Goal: Task Accomplishment & Management: Manage account settings

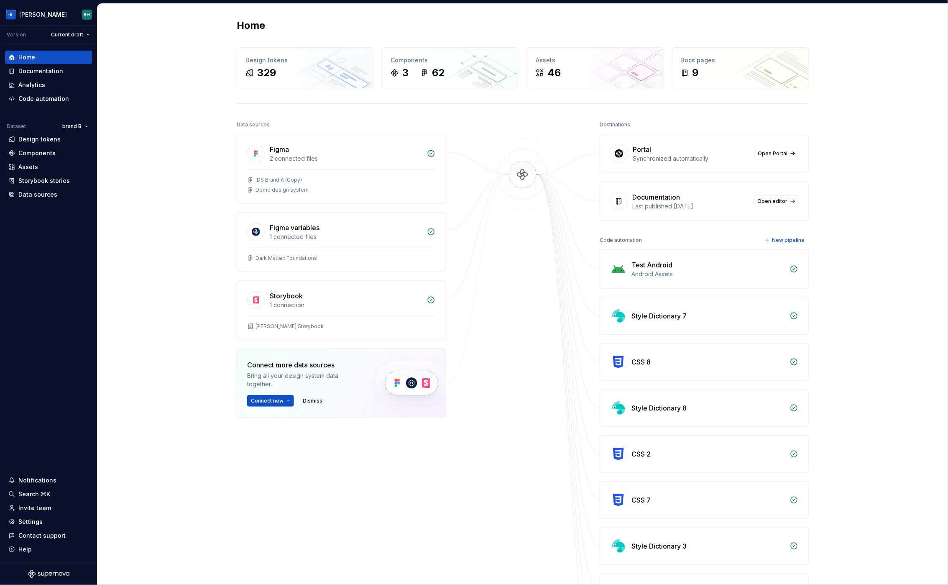
drag, startPoint x: 779, startPoint y: 125, endPoint x: 787, endPoint y: 141, distance: 18.0
click at [781, 126] on div "Destinations" at bounding box center [704, 125] width 209 height 12
click at [784, 154] on span "Open Portal" at bounding box center [773, 153] width 30 height 7
click at [782, 154] on span "Open Portal" at bounding box center [773, 153] width 30 height 7
click at [59, 182] on div "Storybook stories" at bounding box center [43, 181] width 51 height 8
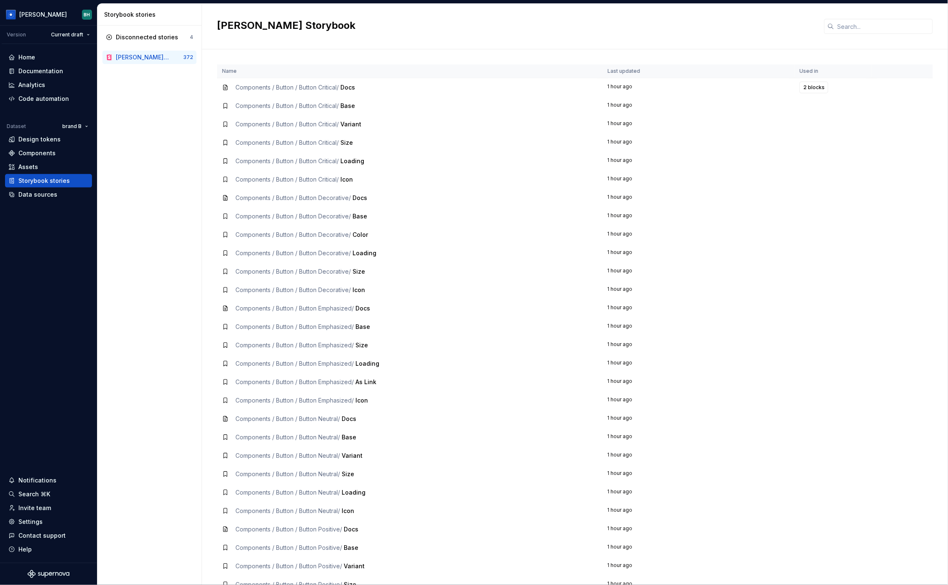
click at [349, 94] on td "Components / Button / Button Critical / Docs" at bounding box center [410, 87] width 386 height 19
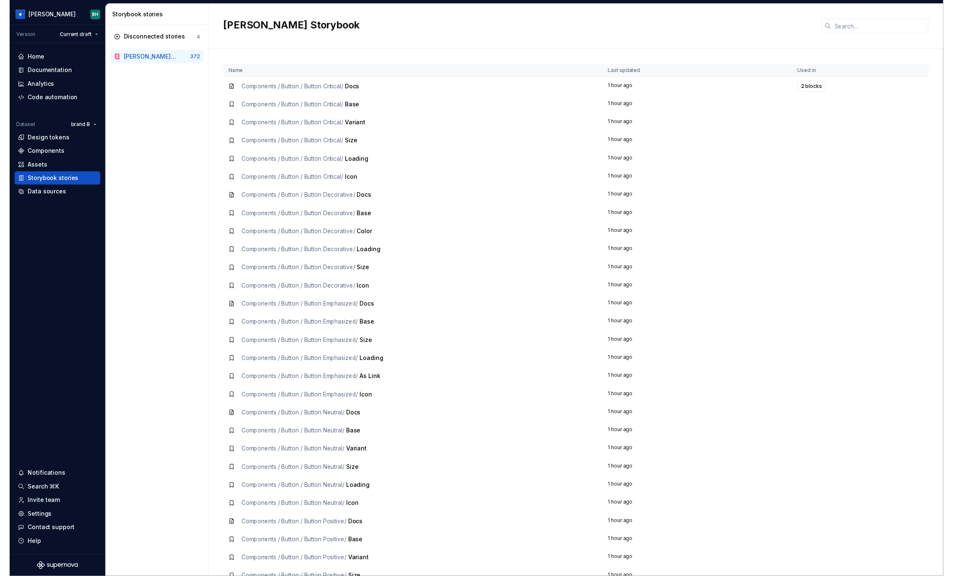
scroll to position [0, 0]
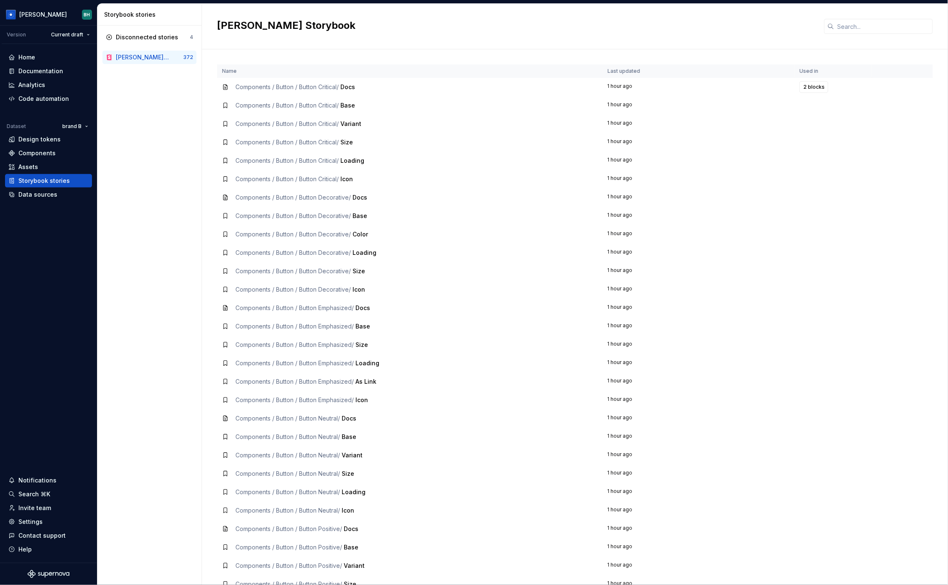
drag, startPoint x: 343, startPoint y: 99, endPoint x: 352, endPoint y: 107, distance: 12.5
click at [343, 99] on td "Components / Button / Button Critical / Base" at bounding box center [410, 105] width 386 height 18
click at [352, 107] on span "Base" at bounding box center [348, 105] width 15 height 7
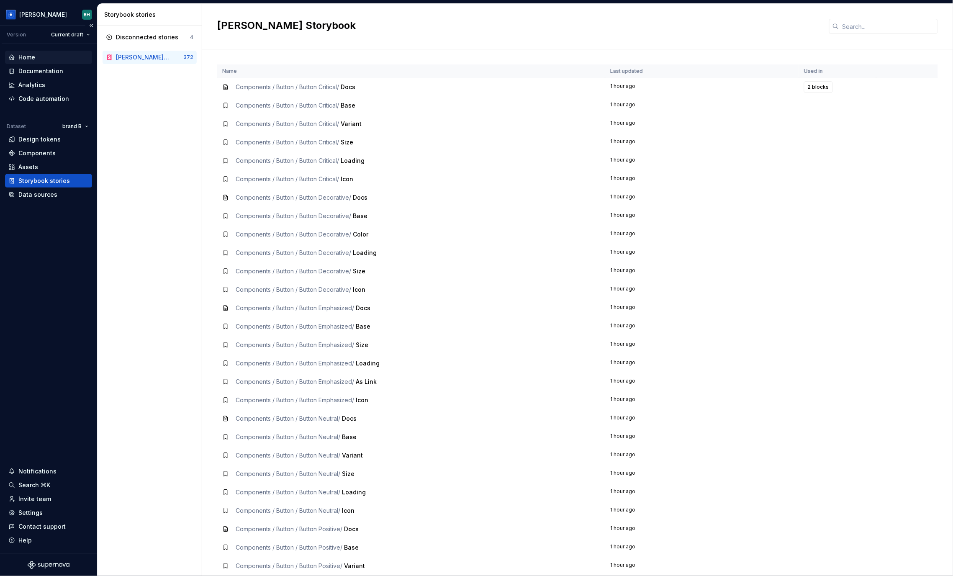
click at [23, 61] on div "Home" at bounding box center [26, 57] width 17 height 8
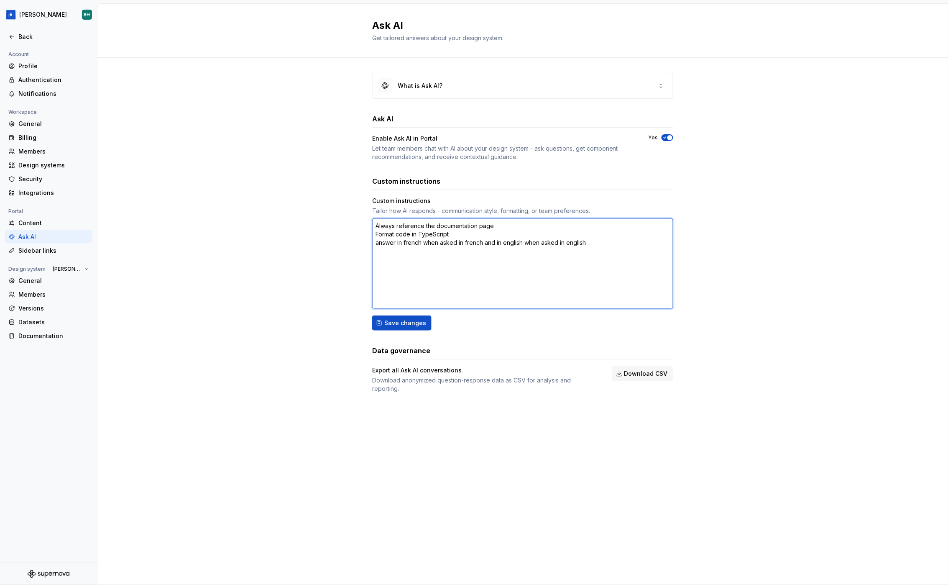
click at [605, 245] on textarea "Always reference the documentation page Format code in TypeScript answer in fre…" at bounding box center [522, 263] width 301 height 90
type textarea "*"
click at [50, 248] on div "Sidebar links" at bounding box center [53, 250] width 70 height 8
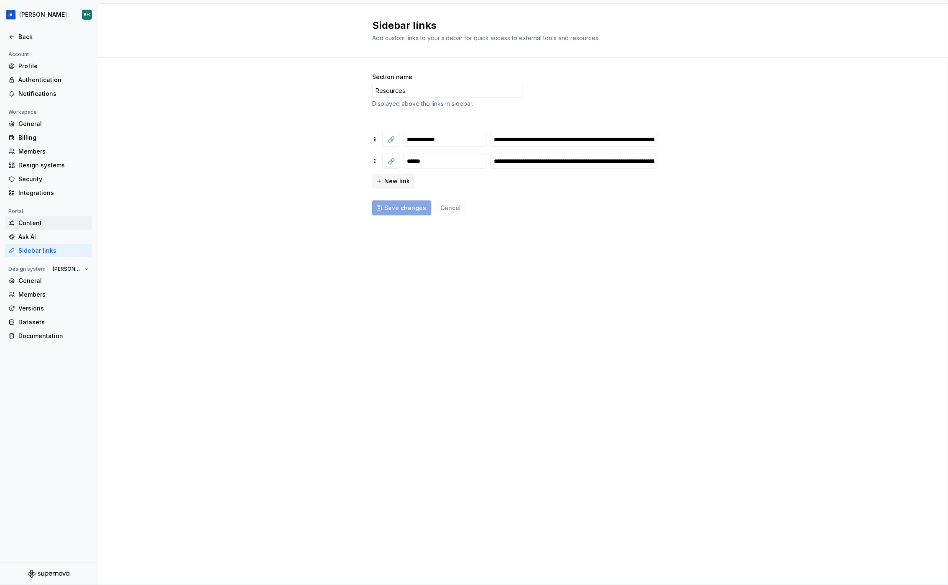
click at [38, 223] on div "Content" at bounding box center [53, 223] width 70 height 8
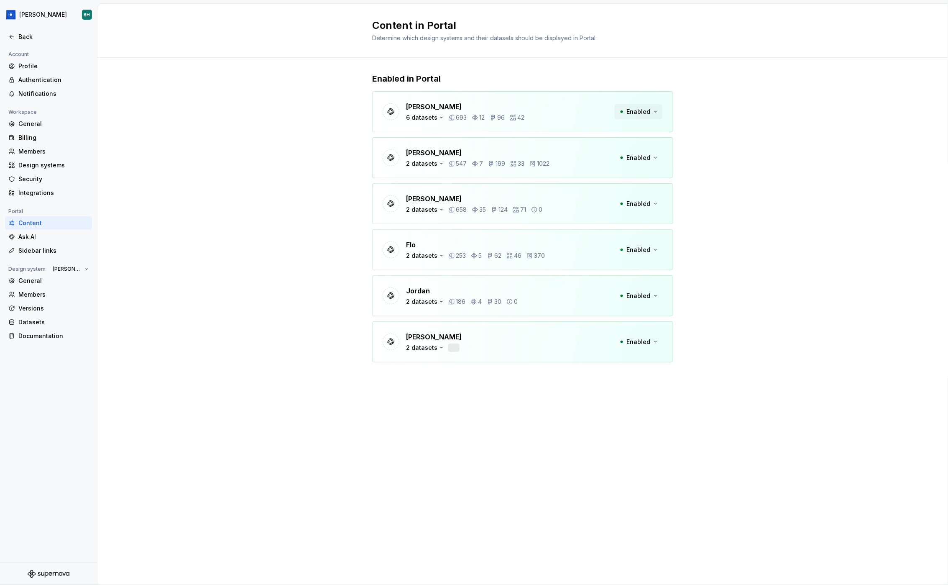
click at [645, 111] on span "Enabled" at bounding box center [639, 112] width 24 height 8
click at [705, 155] on div "Enabled in Portal [PERSON_NAME] 6 datasets 693 12 96 42 Enabled [PERSON_NAME] 2…" at bounding box center [522, 226] width 851 height 336
click at [439, 162] on icon "button" at bounding box center [441, 163] width 7 height 7
click at [438, 118] on icon "button" at bounding box center [441, 117] width 7 height 7
click at [697, 58] on div "Enabled in Portal [PERSON_NAME] 6 datasets 693 12 96 42 Enabled [PERSON_NAME] 2…" at bounding box center [522, 226] width 851 height 336
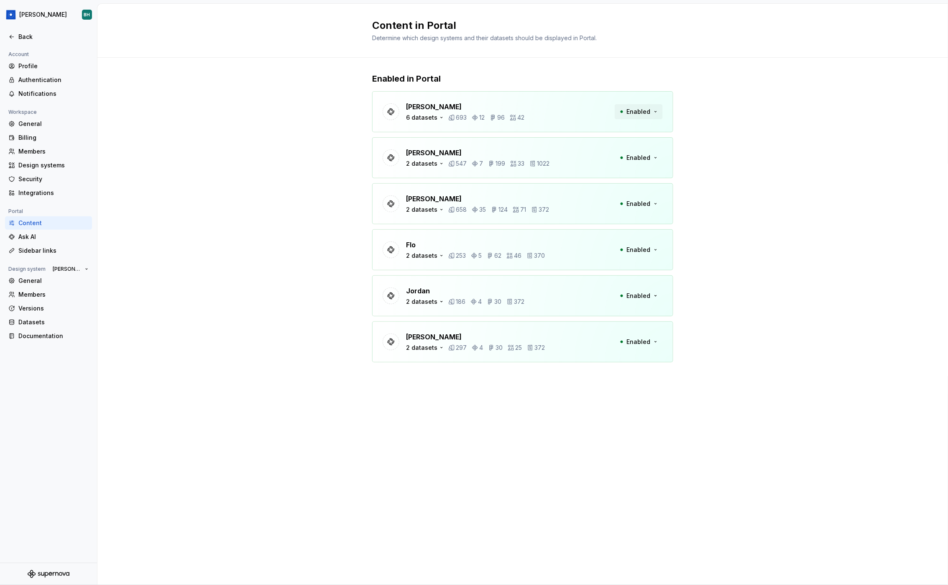
click at [656, 114] on button "Enabled" at bounding box center [639, 111] width 48 height 15
click at [719, 134] on div "Enabled in Portal [PERSON_NAME] 6 datasets 693 12 96 42 Enabled [PERSON_NAME] 2…" at bounding box center [522, 226] width 851 height 336
click at [438, 118] on icon "button" at bounding box center [441, 117] width 7 height 7
click at [747, 142] on div "Enabled in Portal [PERSON_NAME] 6 datasets 693 12 96 42 Enabled [PERSON_NAME] 2…" at bounding box center [522, 226] width 851 height 336
click at [431, 119] on div "6 datasets" at bounding box center [421, 117] width 31 height 8
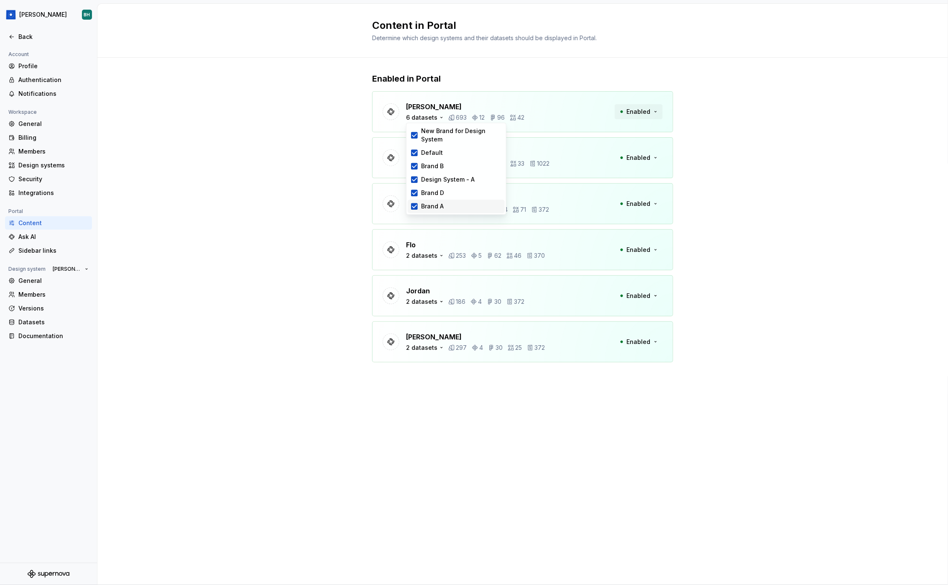
click at [655, 113] on button "Enabled" at bounding box center [639, 111] width 48 height 15
click at [719, 124] on div "Enabled in Portal [PERSON_NAME] 6 datasets 693 12 96 42 Enabled [PERSON_NAME] 2…" at bounding box center [522, 226] width 851 height 336
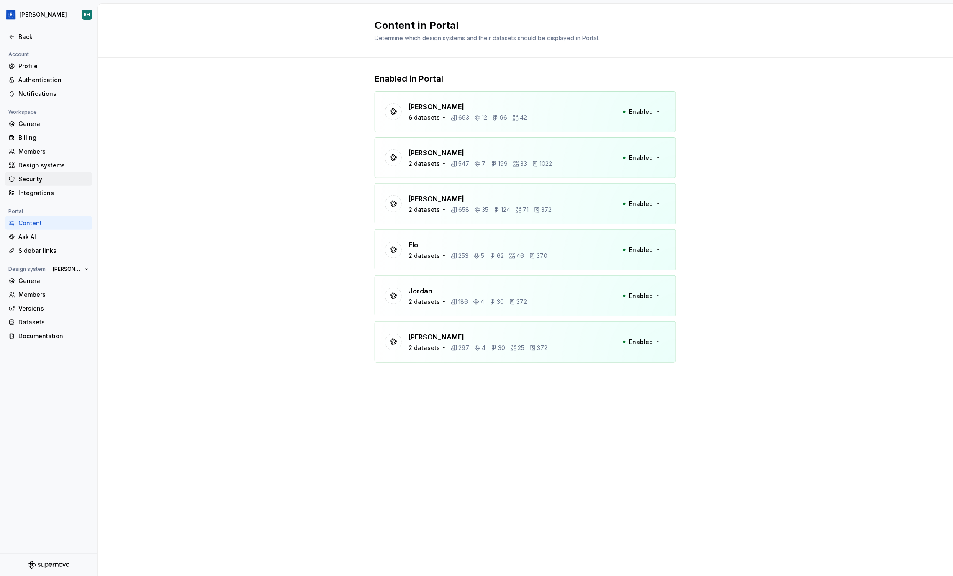
click at [55, 182] on div "Security" at bounding box center [53, 179] width 70 height 8
click at [31, 35] on div "Back" at bounding box center [53, 37] width 70 height 8
